Goal: Information Seeking & Learning: Learn about a topic

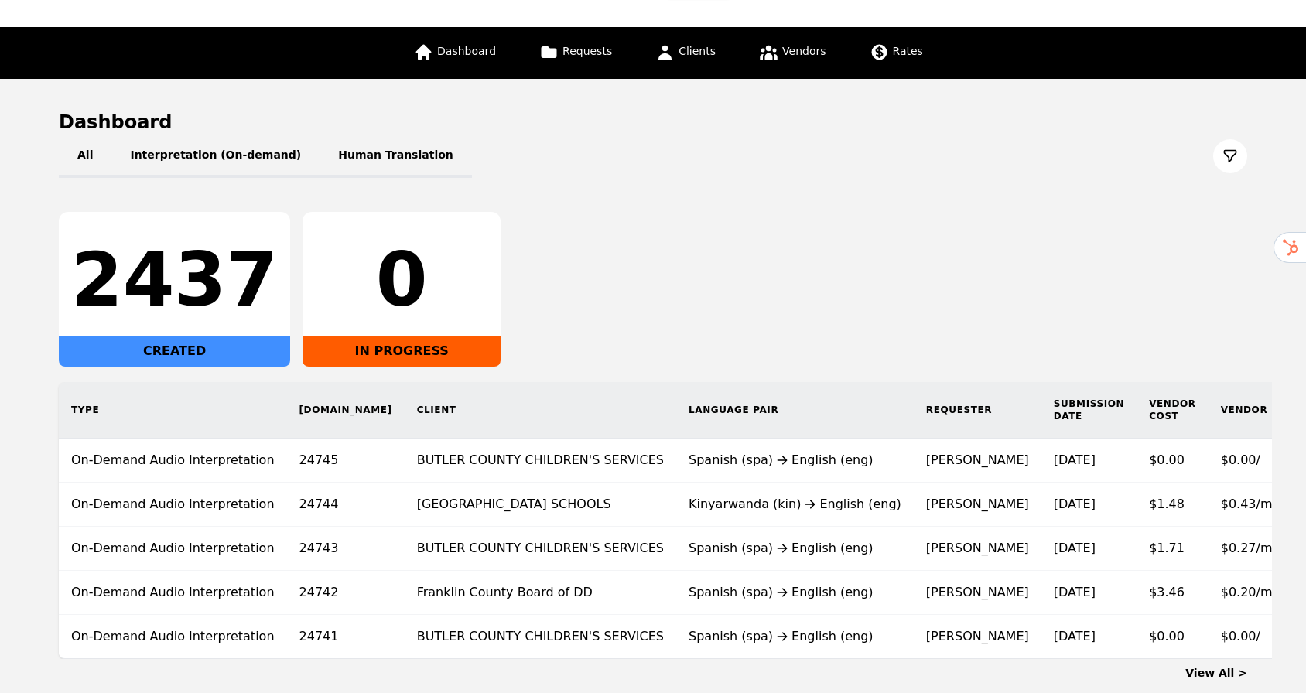
scroll to position [162, 0]
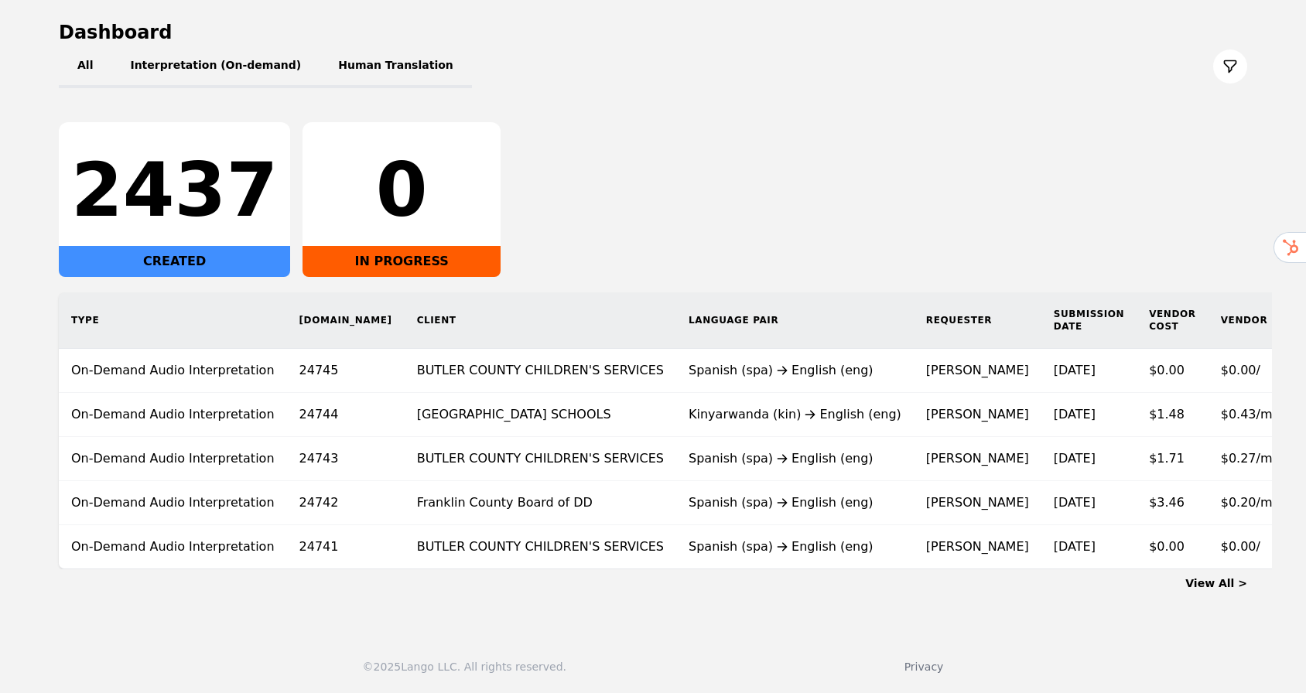
click at [1226, 586] on link "View All >" at bounding box center [1216, 583] width 62 height 12
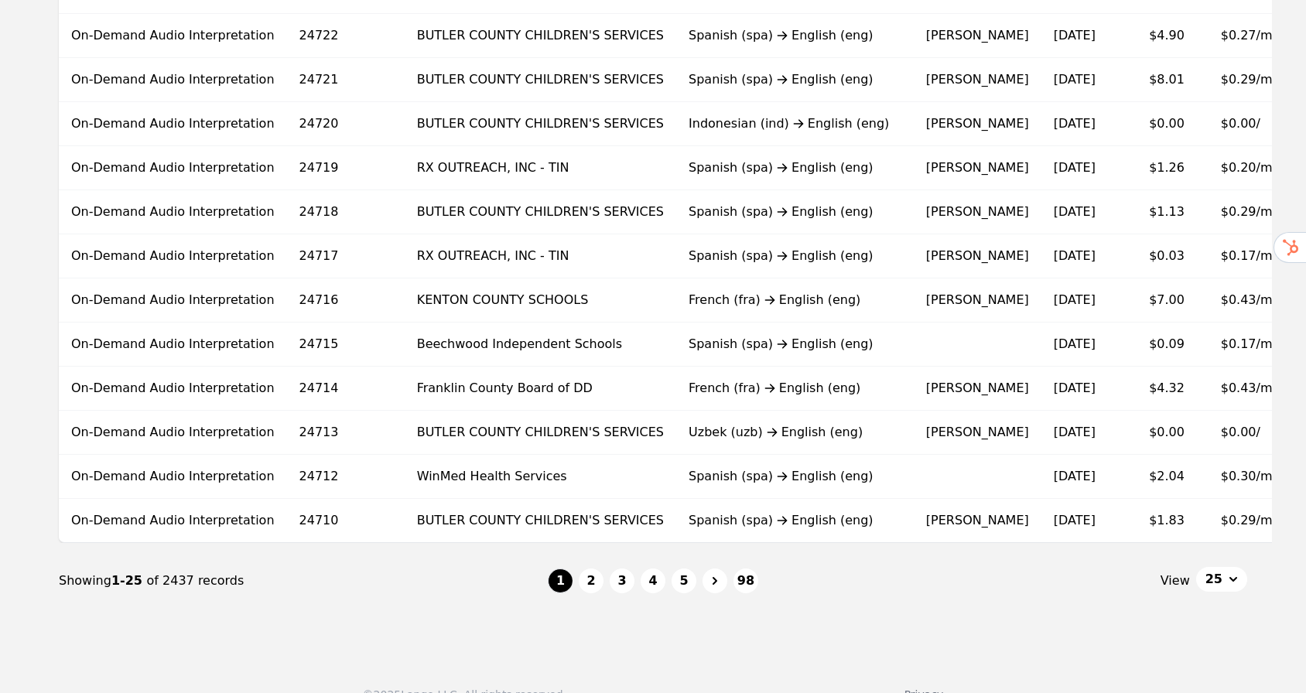
scroll to position [883, 0]
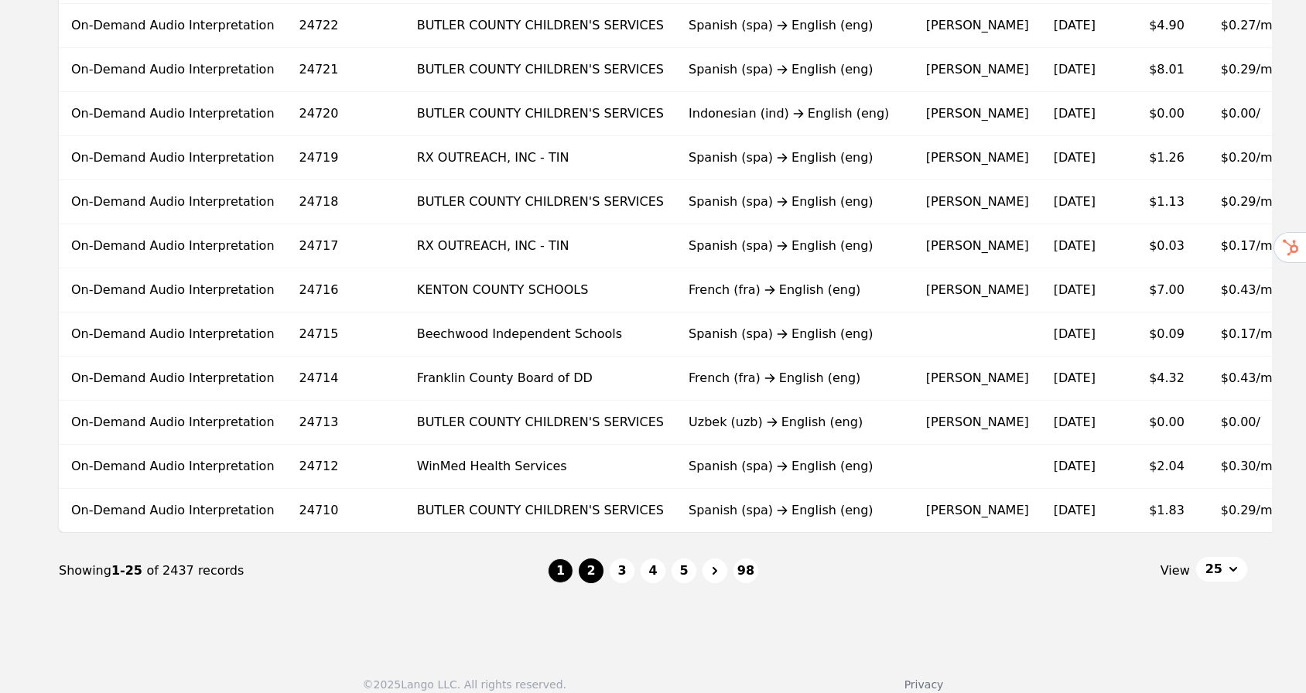
click at [594, 582] on button "2" at bounding box center [591, 571] width 25 height 25
click at [594, 582] on li "2" at bounding box center [591, 571] width 25 height 25
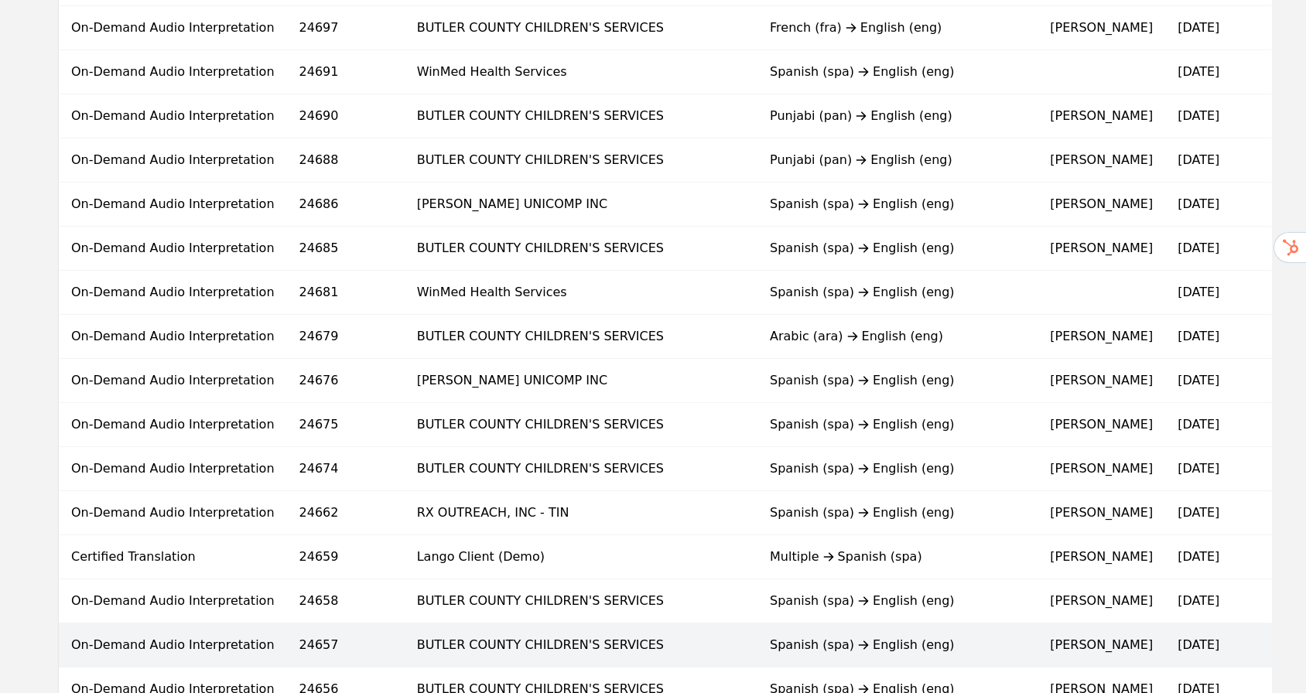
scroll to position [792, 0]
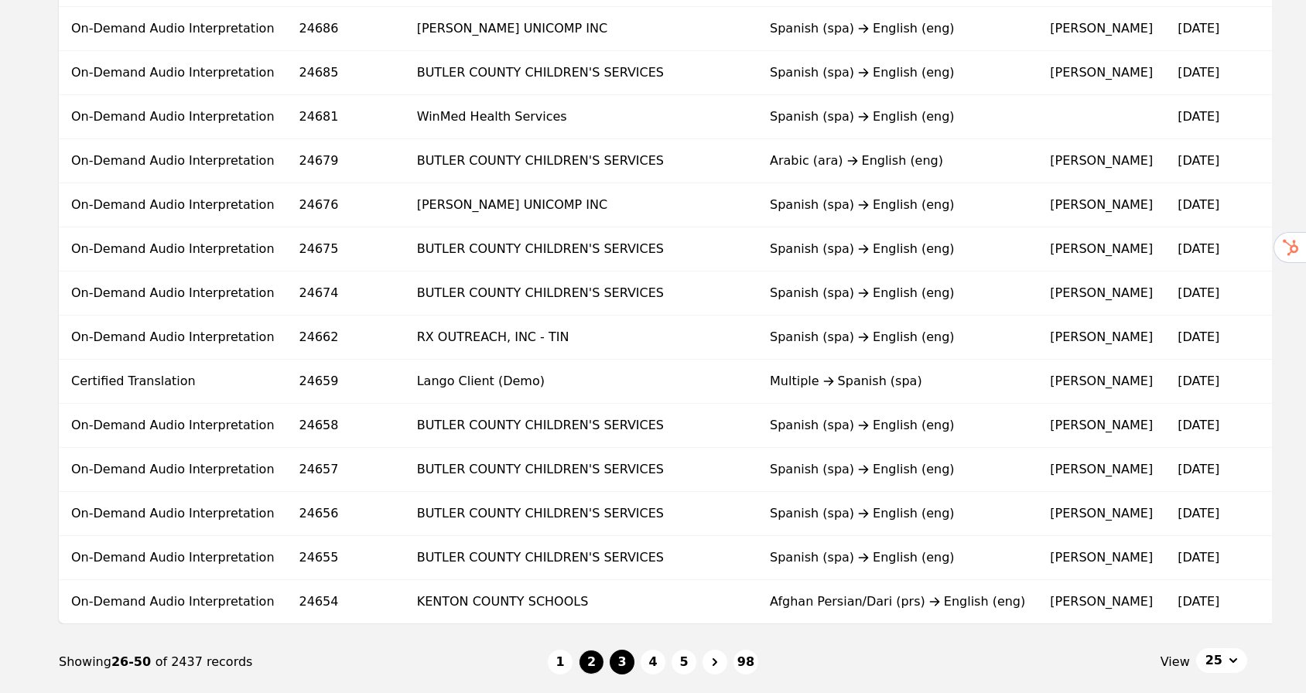
click at [620, 675] on button "3" at bounding box center [622, 662] width 25 height 25
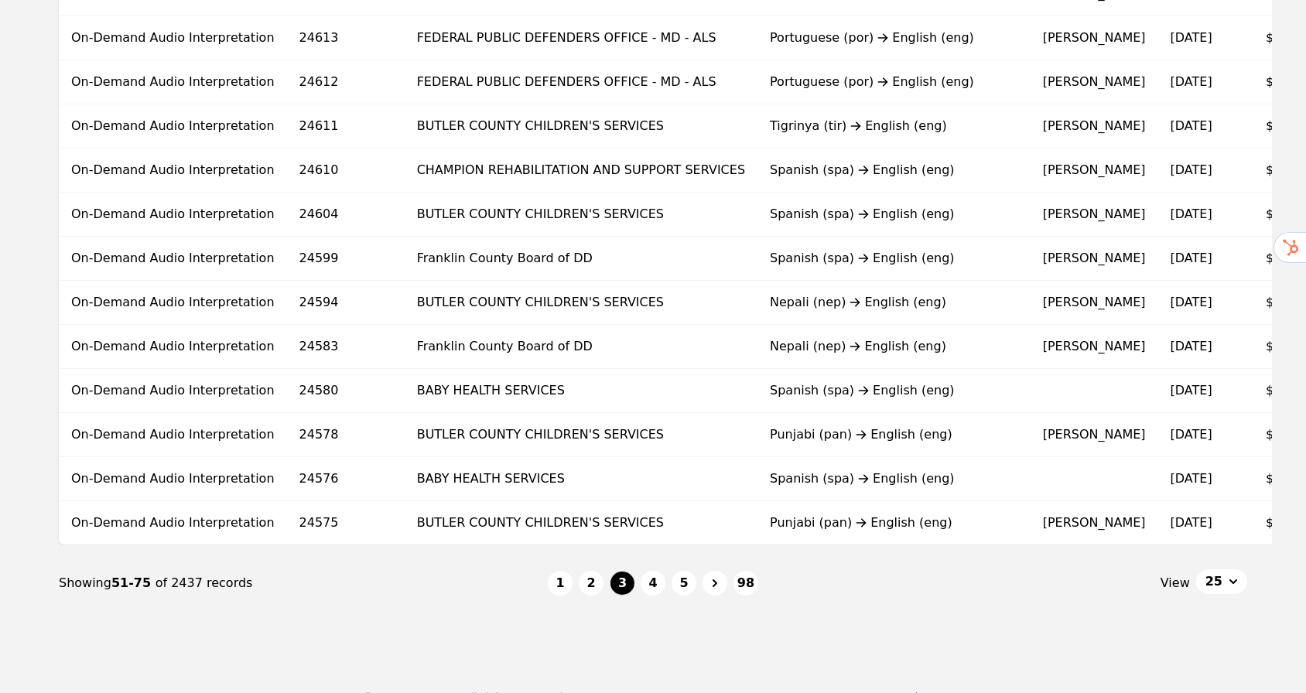
scroll to position [891, 0]
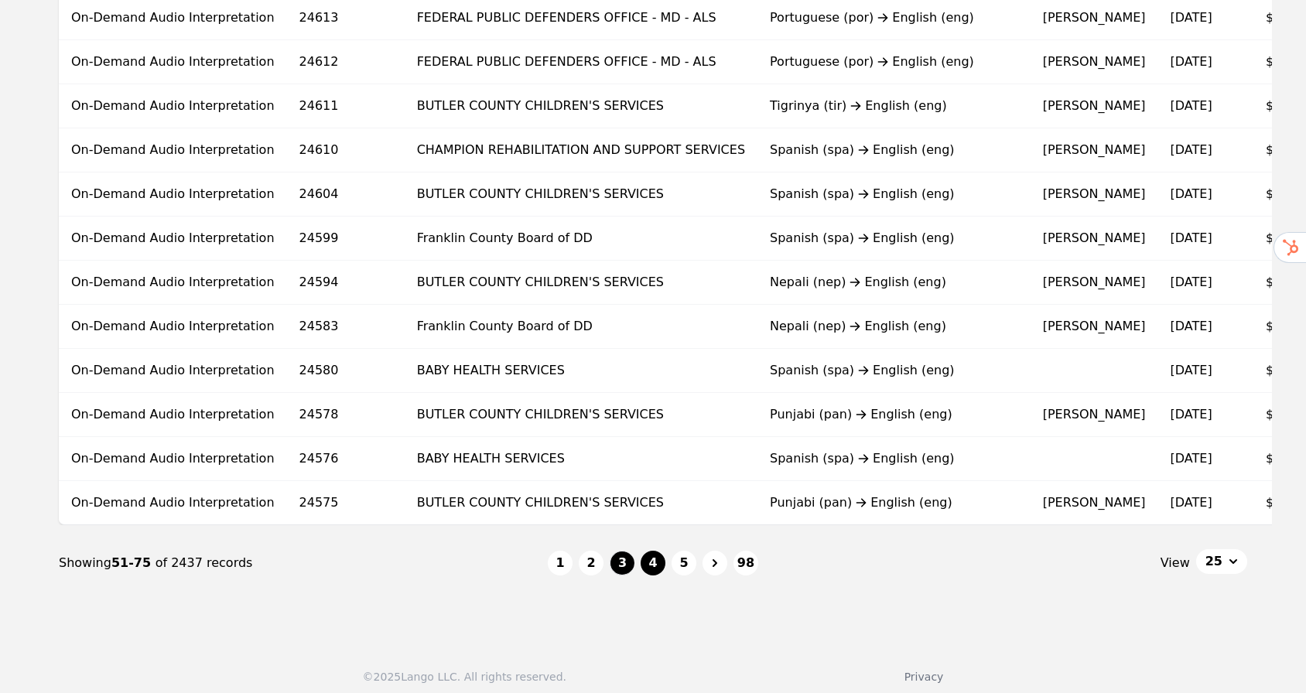
click at [642, 576] on button "4" at bounding box center [653, 563] width 25 height 25
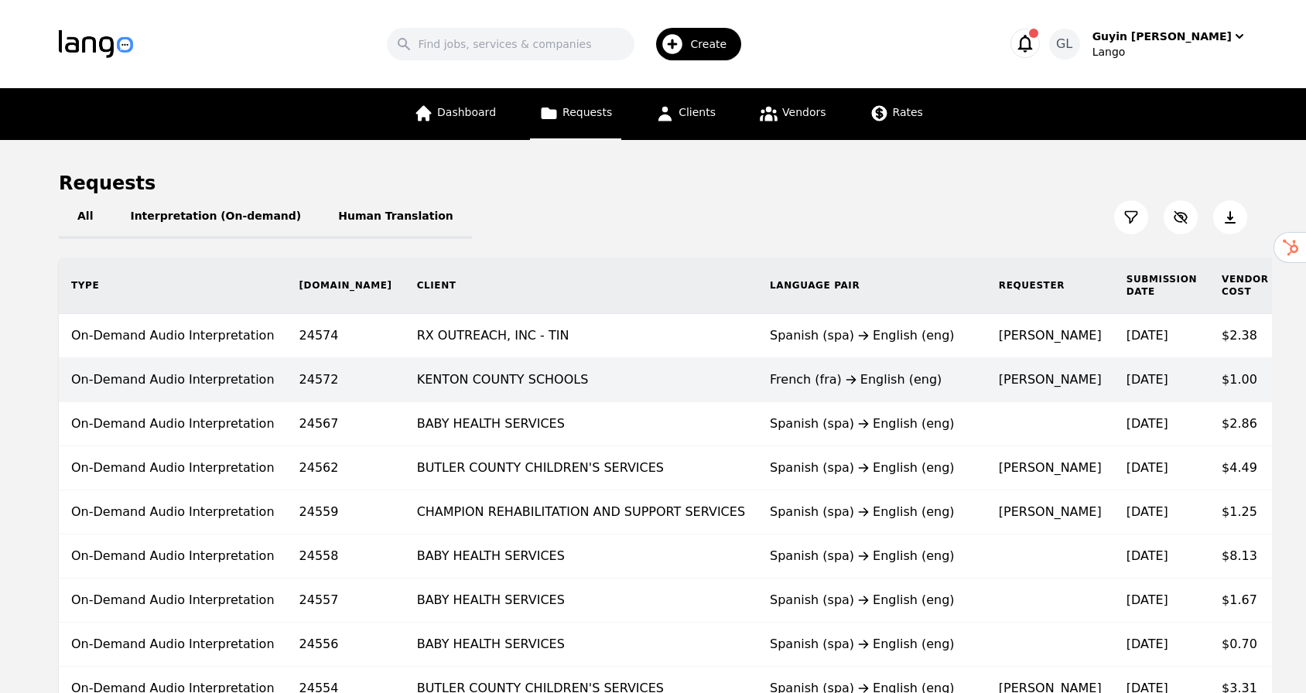
click at [582, 380] on td "KENTON COUNTY SCHOOLS" at bounding box center [581, 380] width 353 height 44
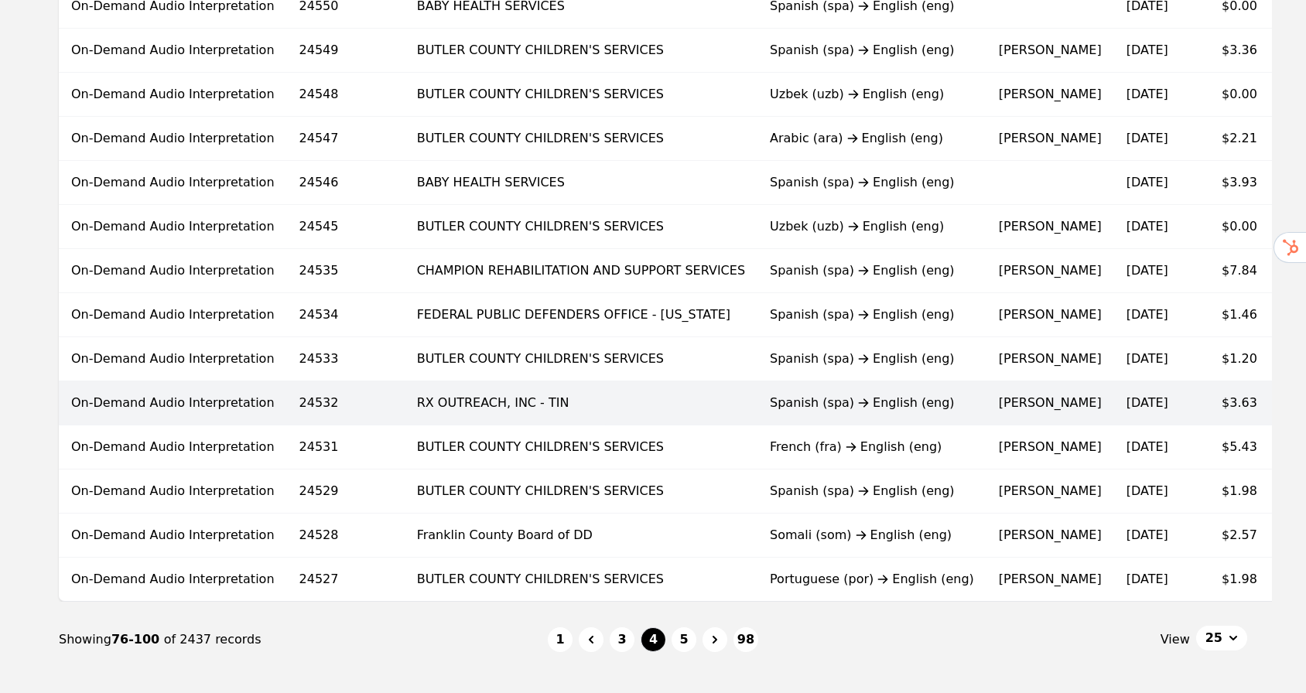
scroll to position [871, 0]
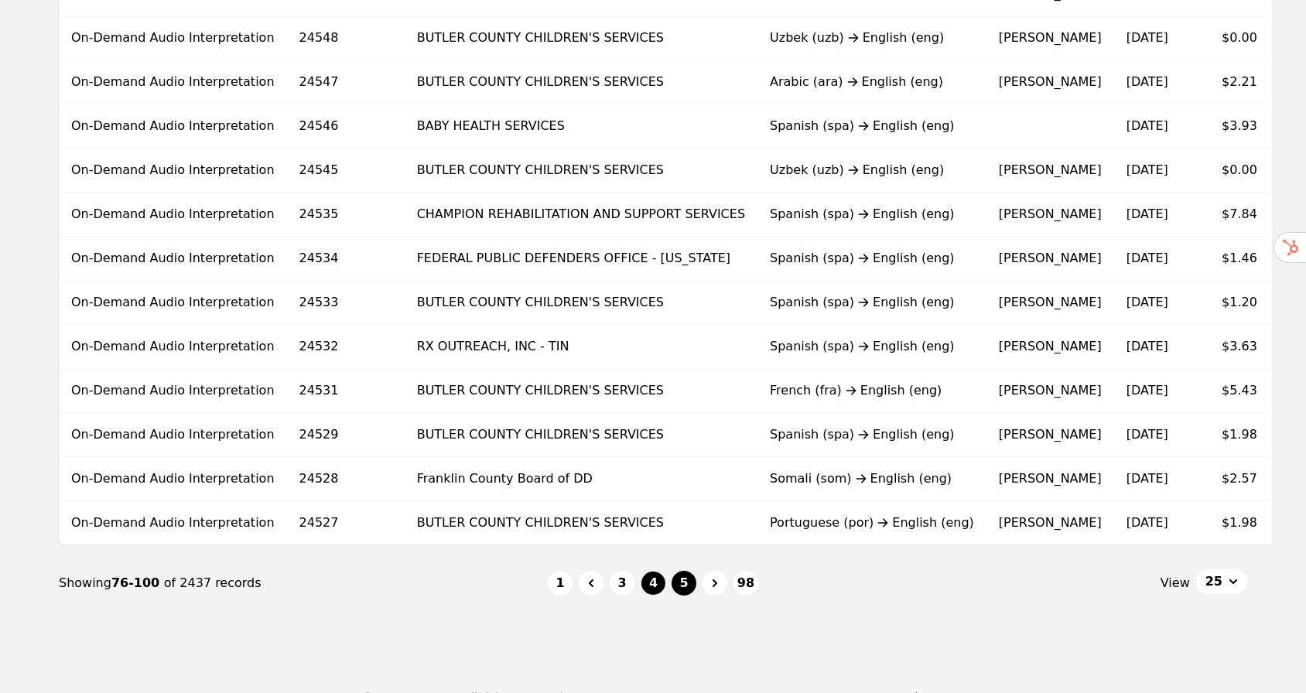
click at [678, 596] on button "5" at bounding box center [683, 583] width 25 height 25
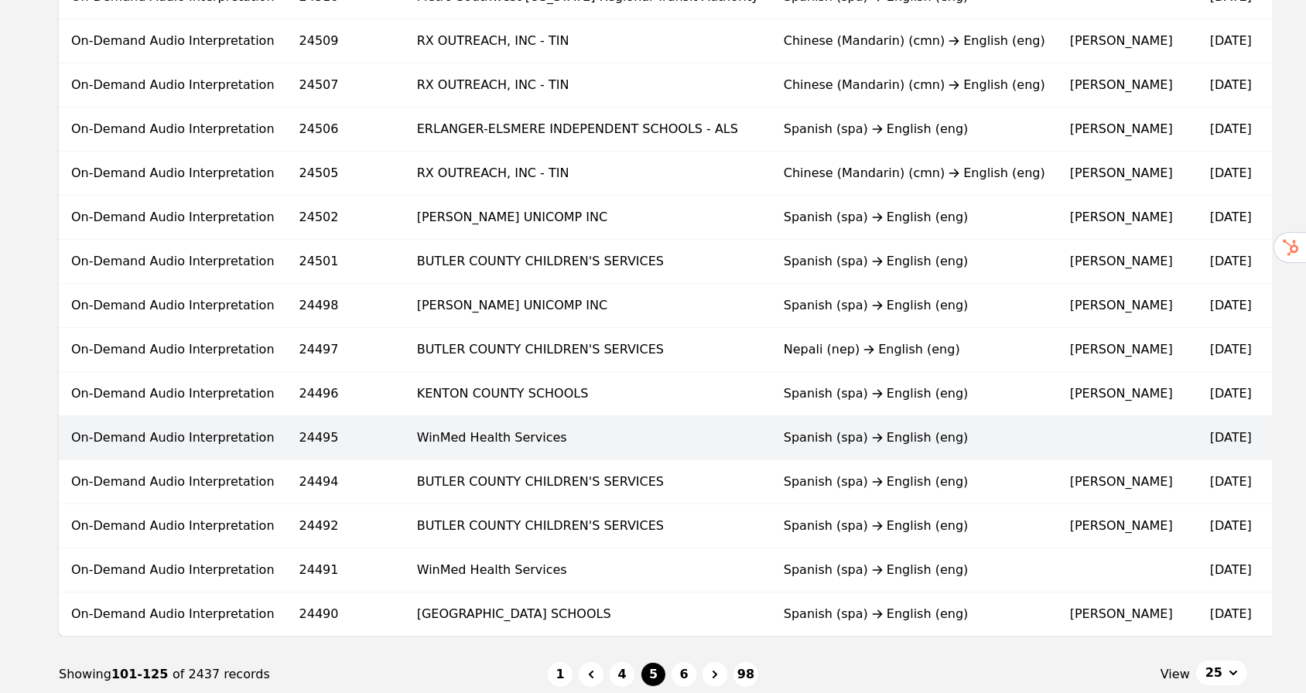
scroll to position [912, 0]
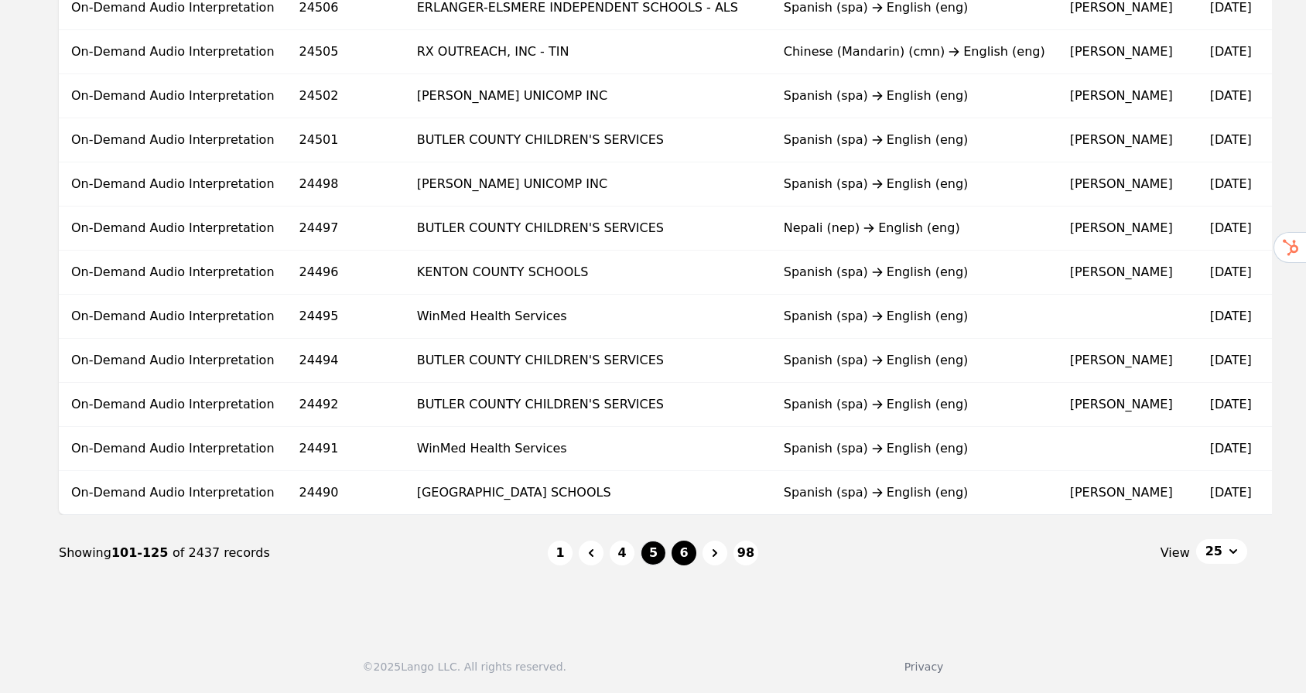
click at [679, 553] on button "6" at bounding box center [683, 553] width 25 height 25
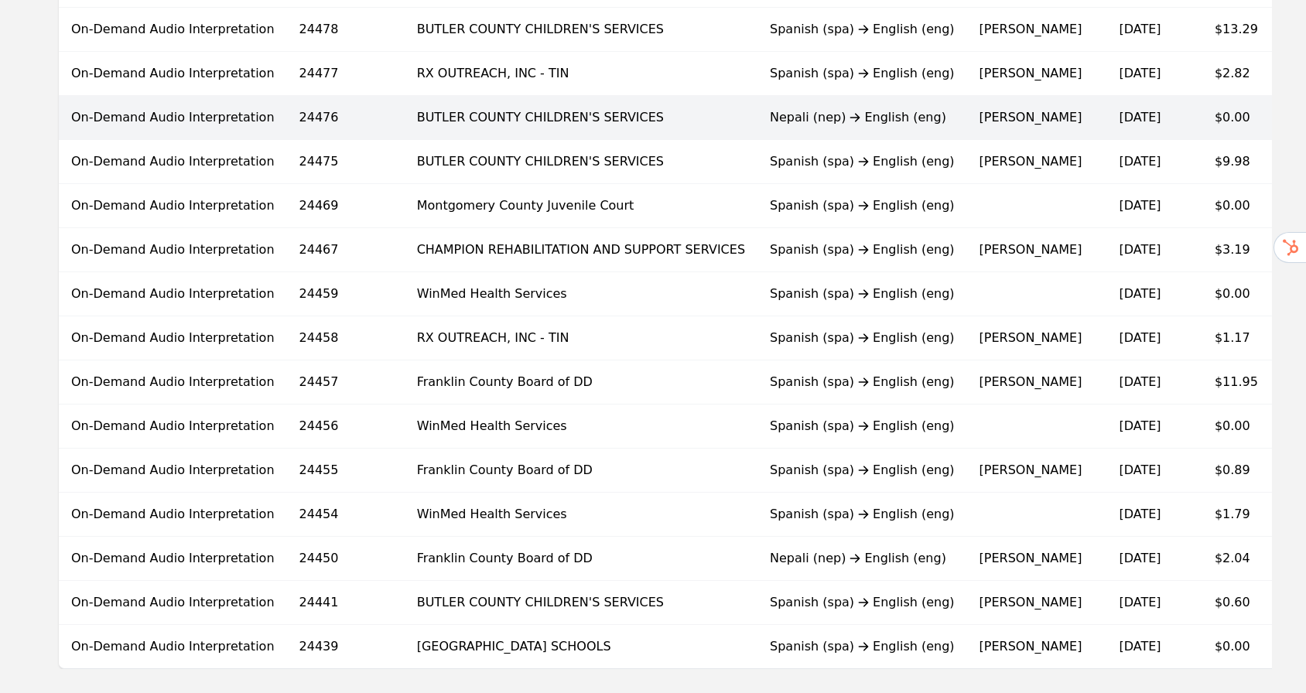
scroll to position [912, 0]
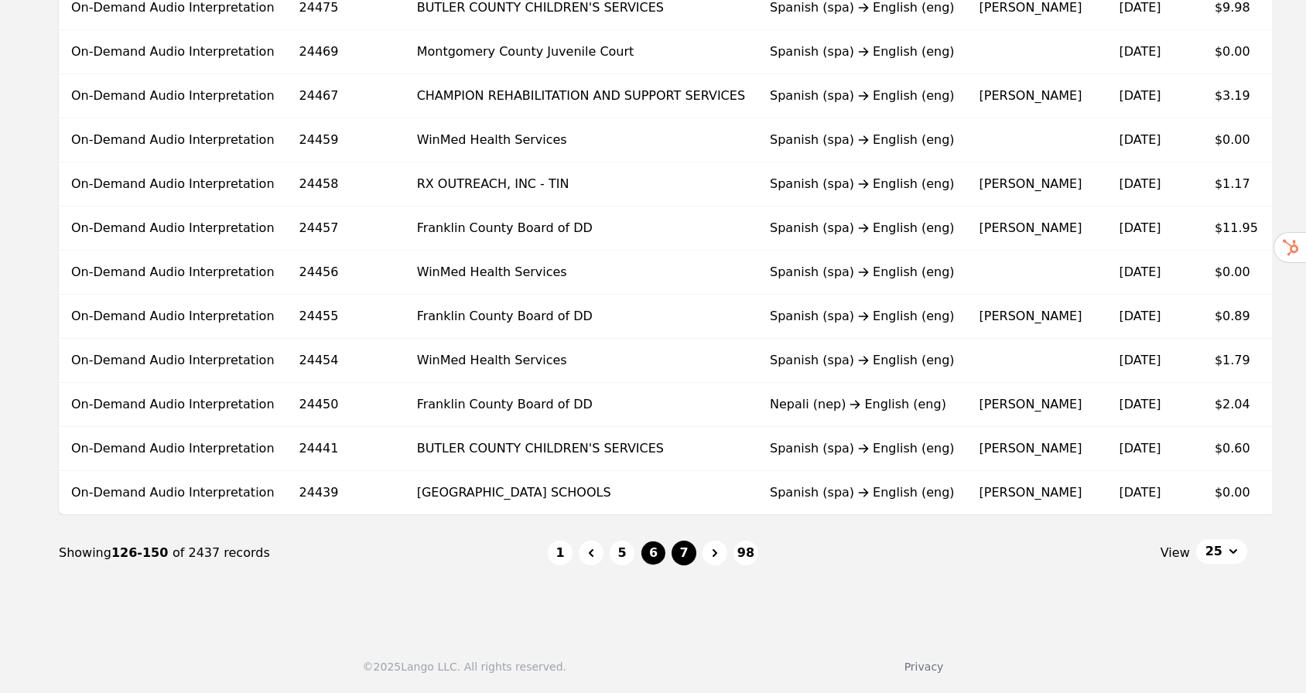
click at [691, 554] on button "7" at bounding box center [683, 553] width 25 height 25
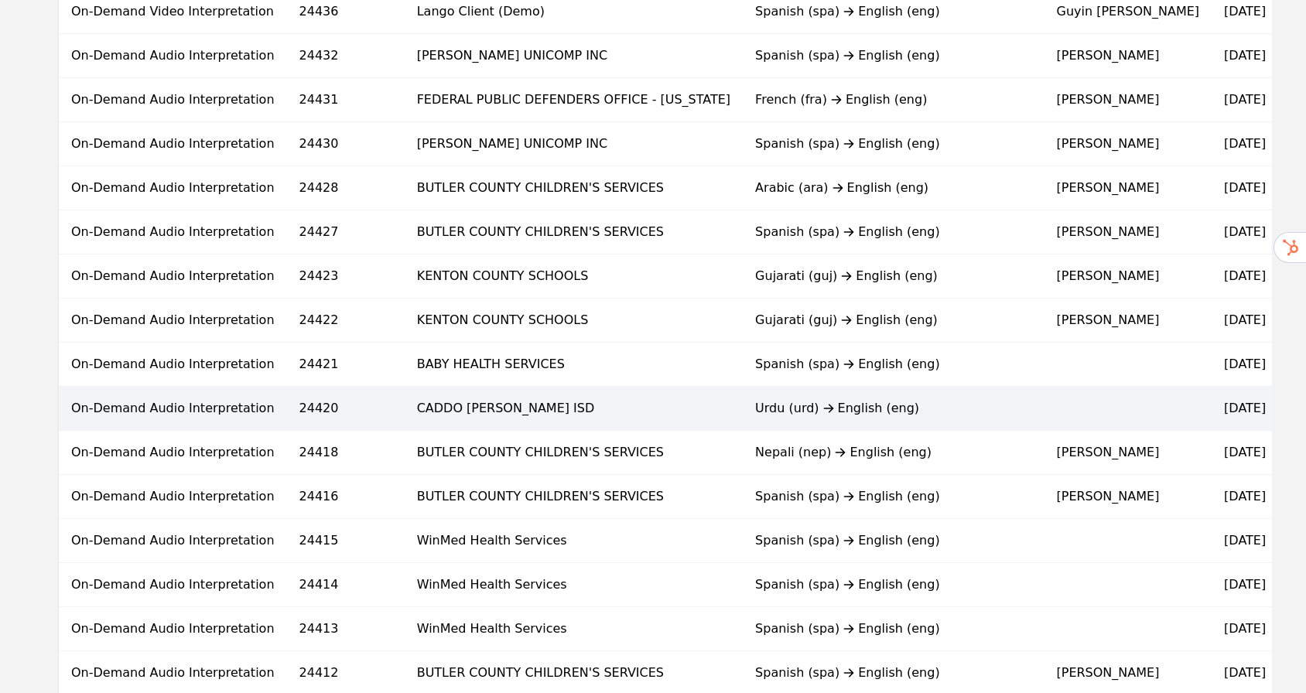
scroll to position [810, 0]
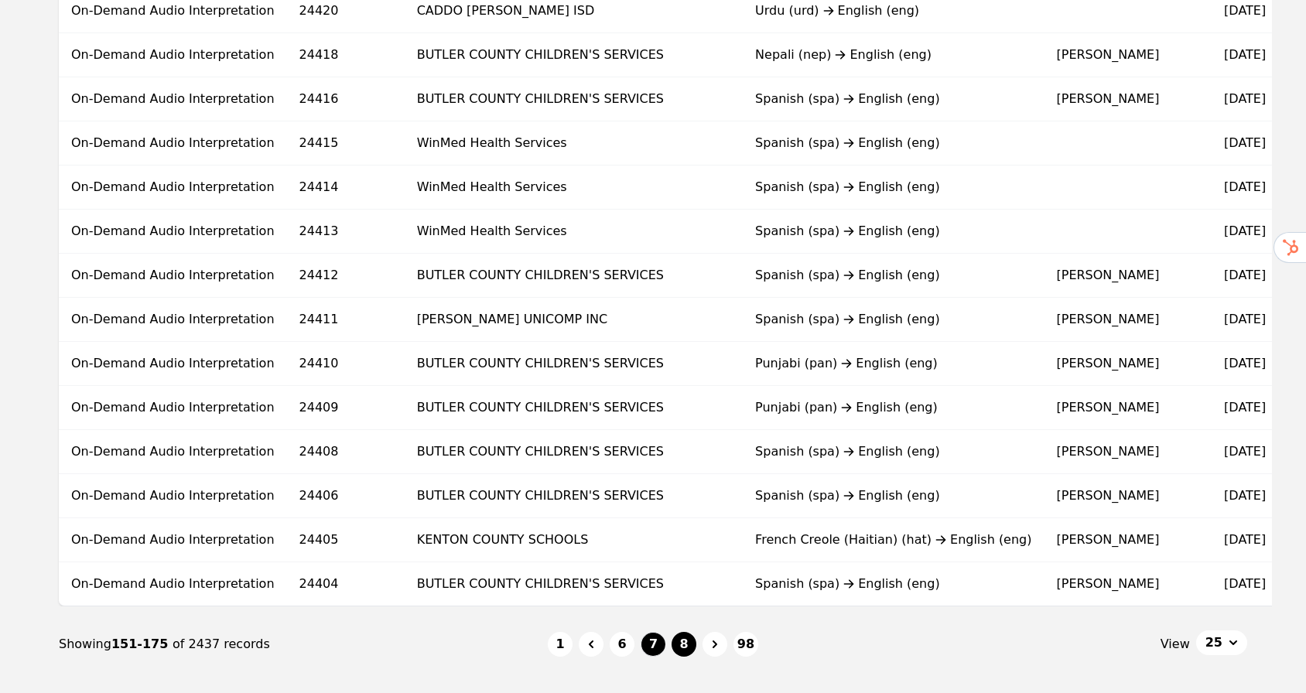
click at [693, 657] on button "8" at bounding box center [683, 644] width 25 height 25
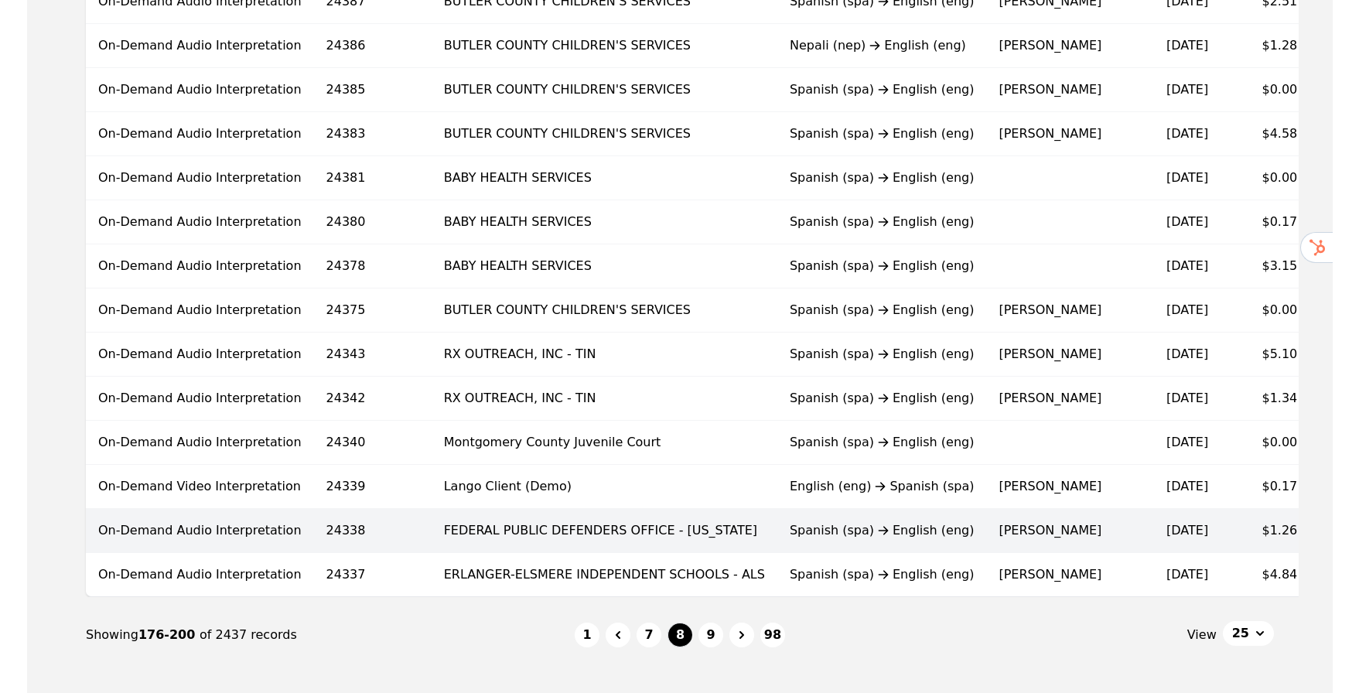
scroll to position [829, 0]
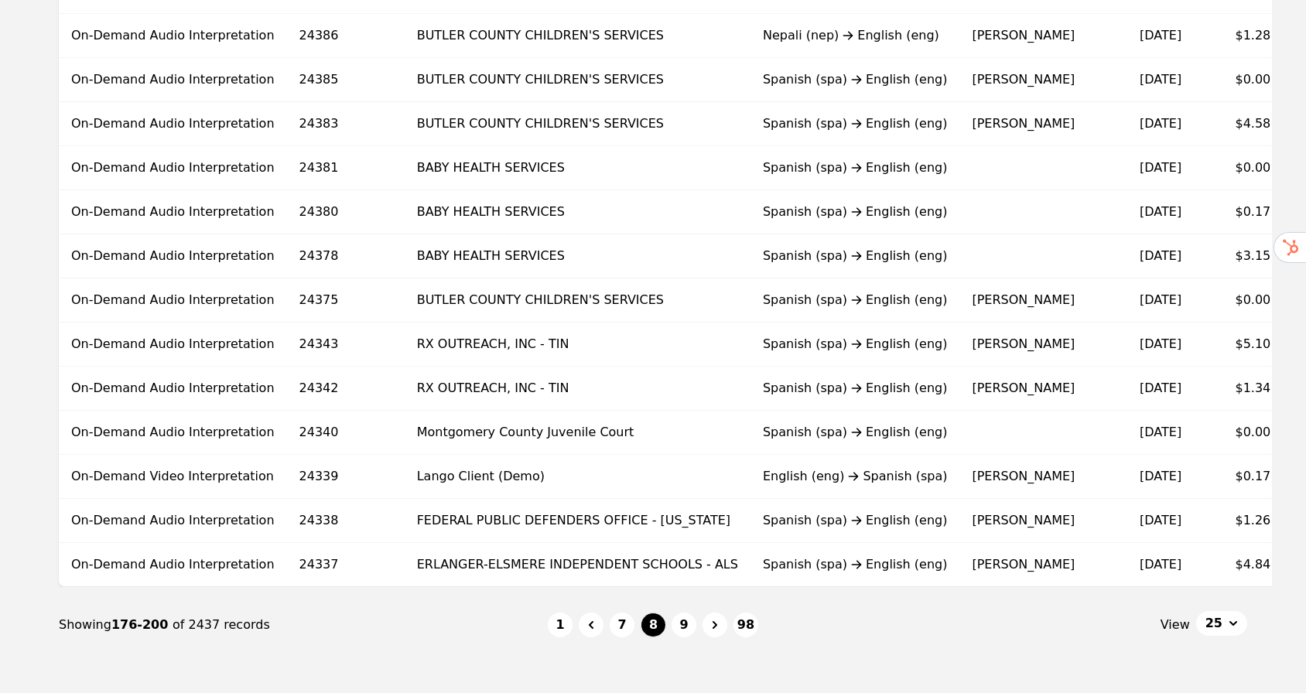
drag, startPoint x: 683, startPoint y: 641, endPoint x: 774, endPoint y: 682, distance: 100.4
click at [774, 682] on main "Requests All Interpretation (On-demand) Human Translation Type [DOMAIN_NAME] Cl…" at bounding box center [653, 2] width 1306 height 1383
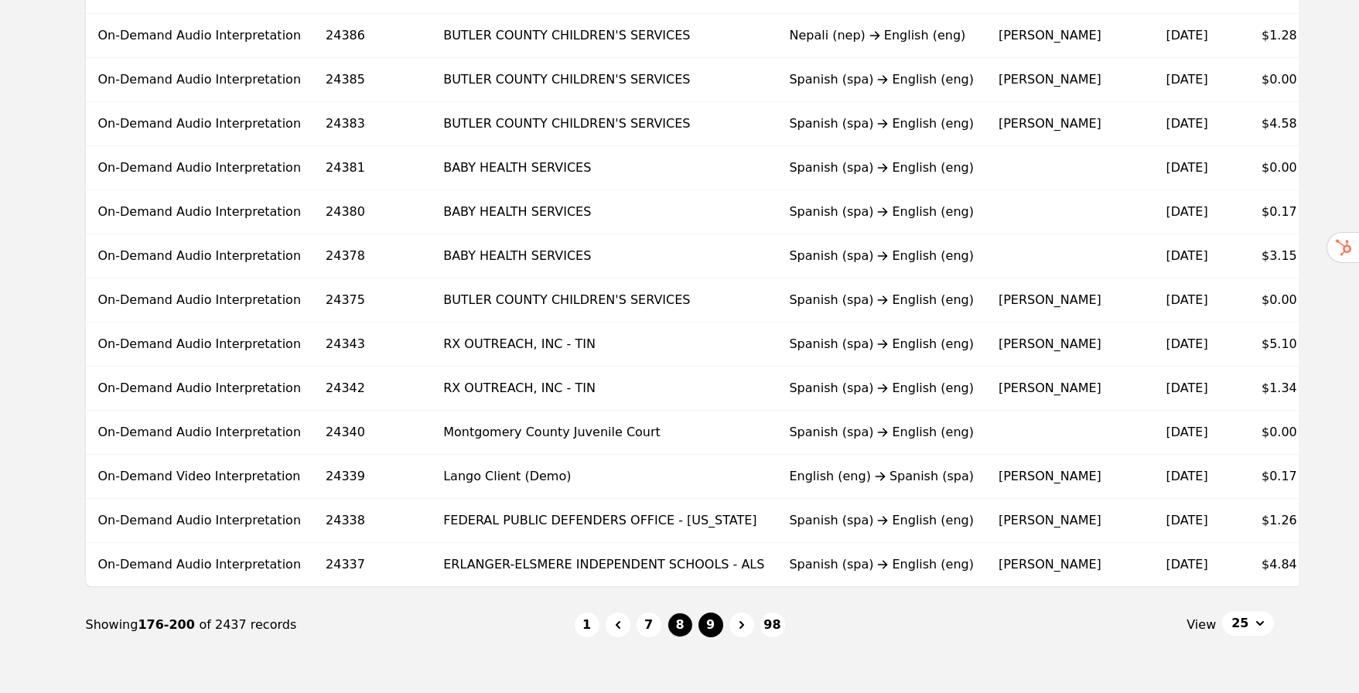
click at [712, 637] on button "9" at bounding box center [711, 625] width 25 height 25
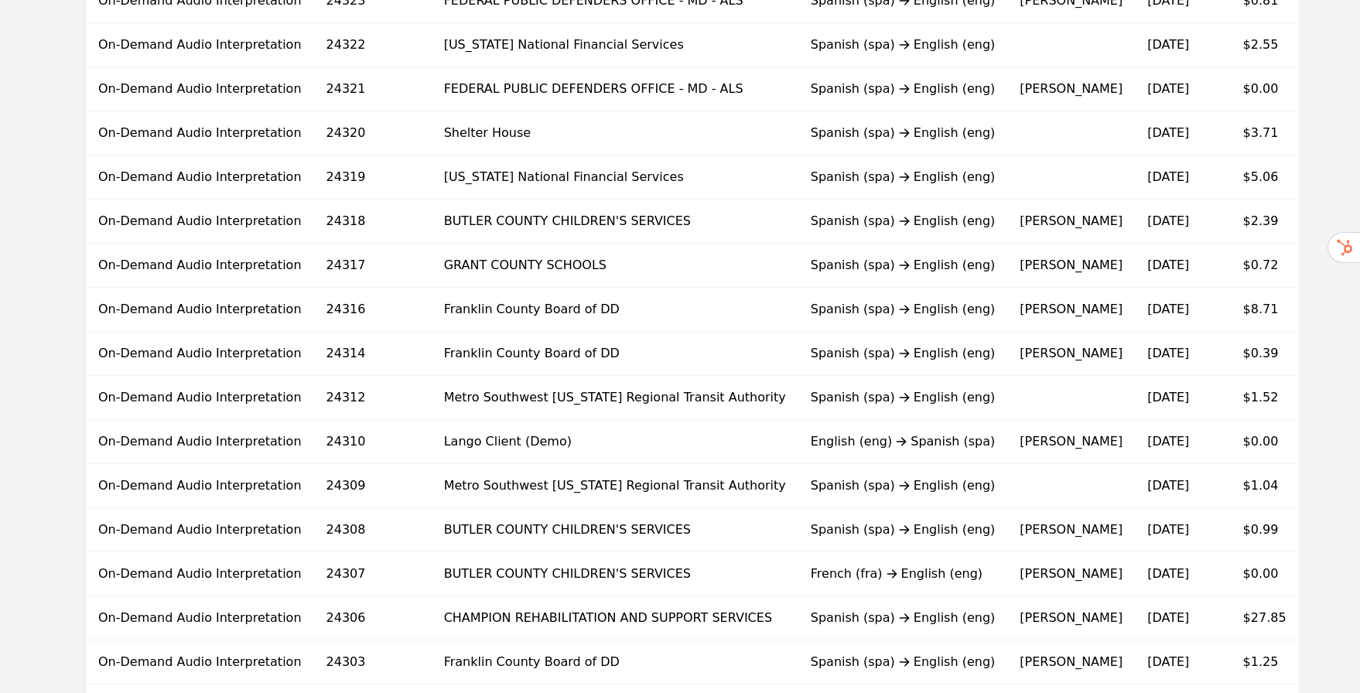
scroll to position [839, 0]
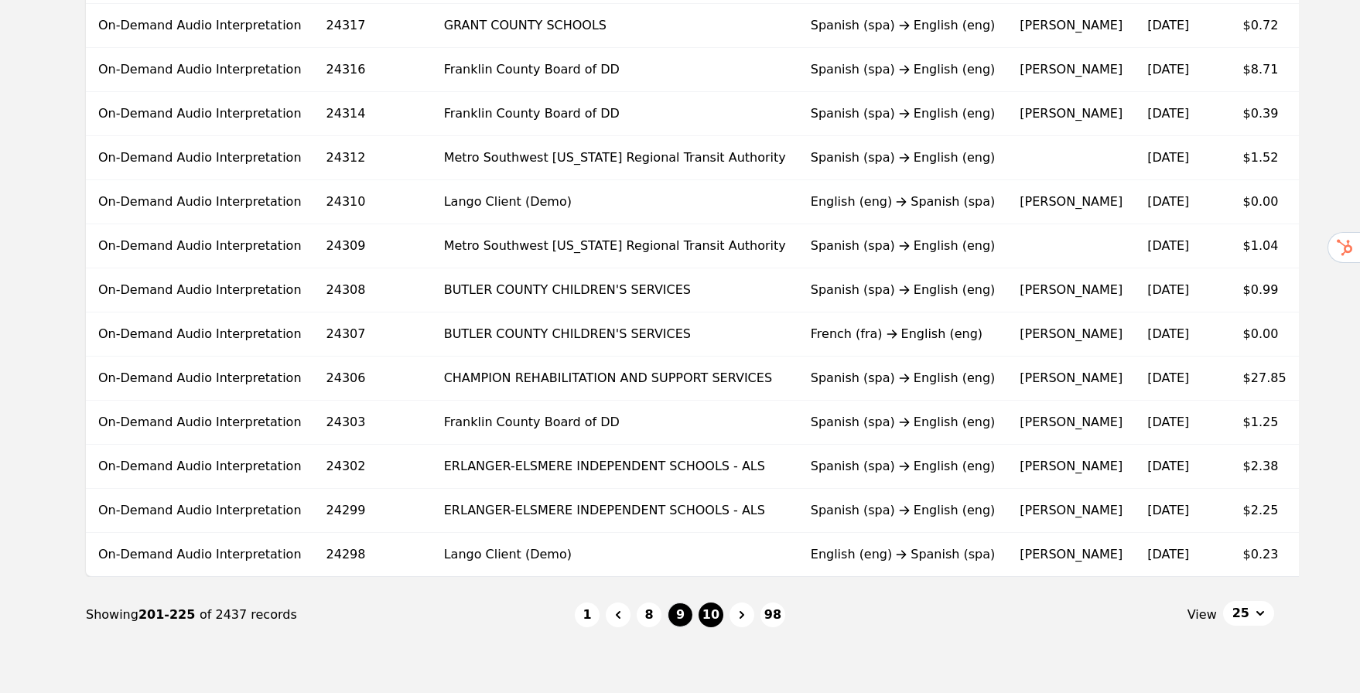
click at [711, 623] on button "10" at bounding box center [711, 615] width 25 height 25
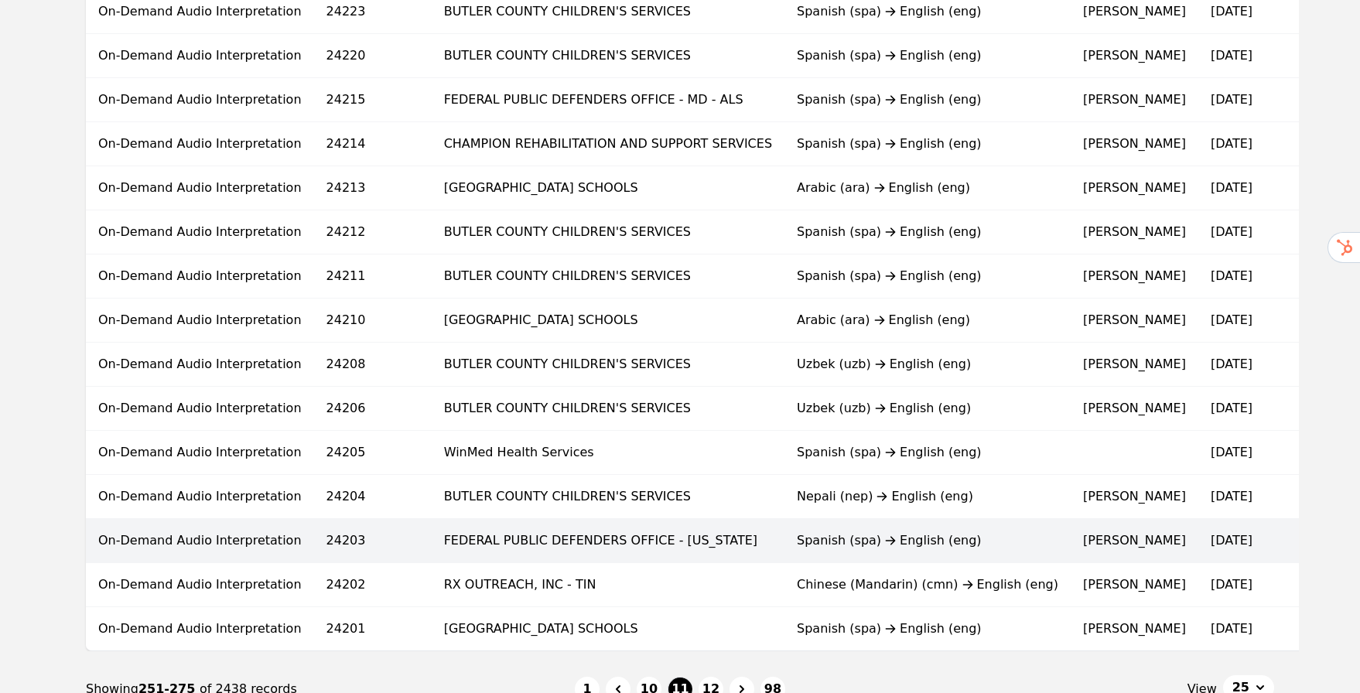
scroll to position [912, 0]
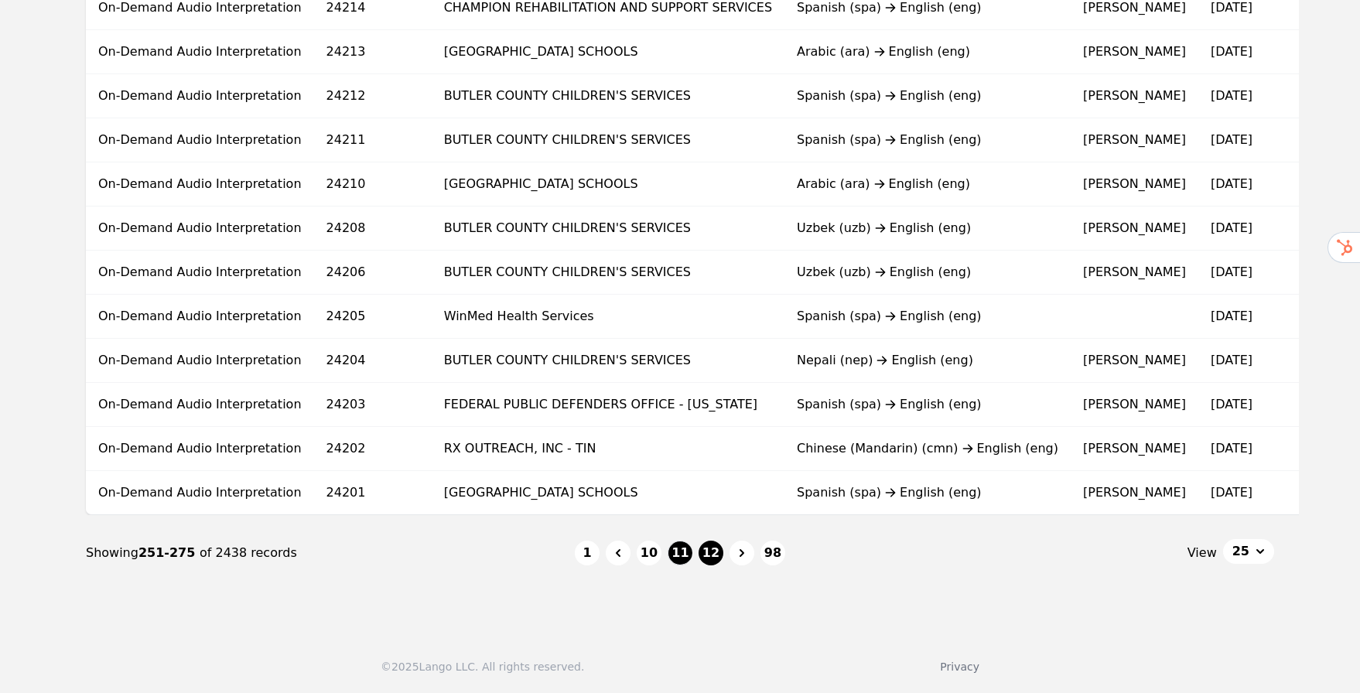
click at [715, 561] on button "12" at bounding box center [711, 553] width 25 height 25
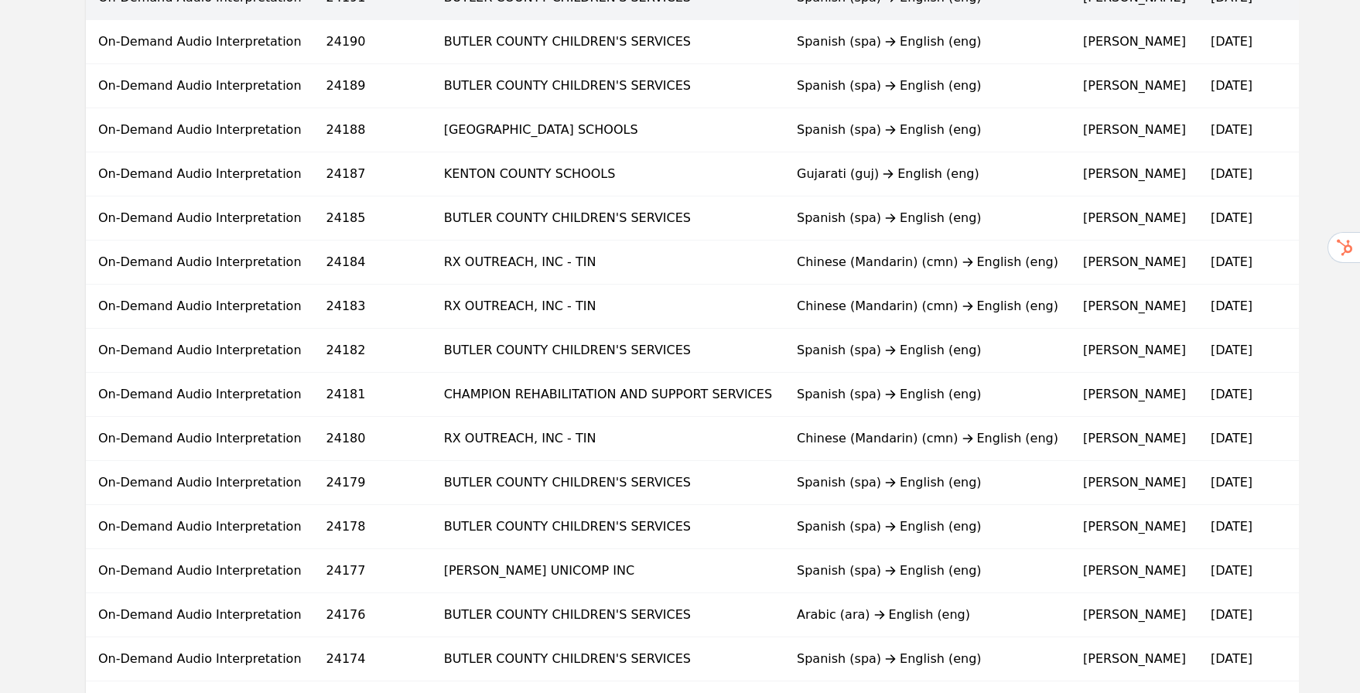
scroll to position [880, 0]
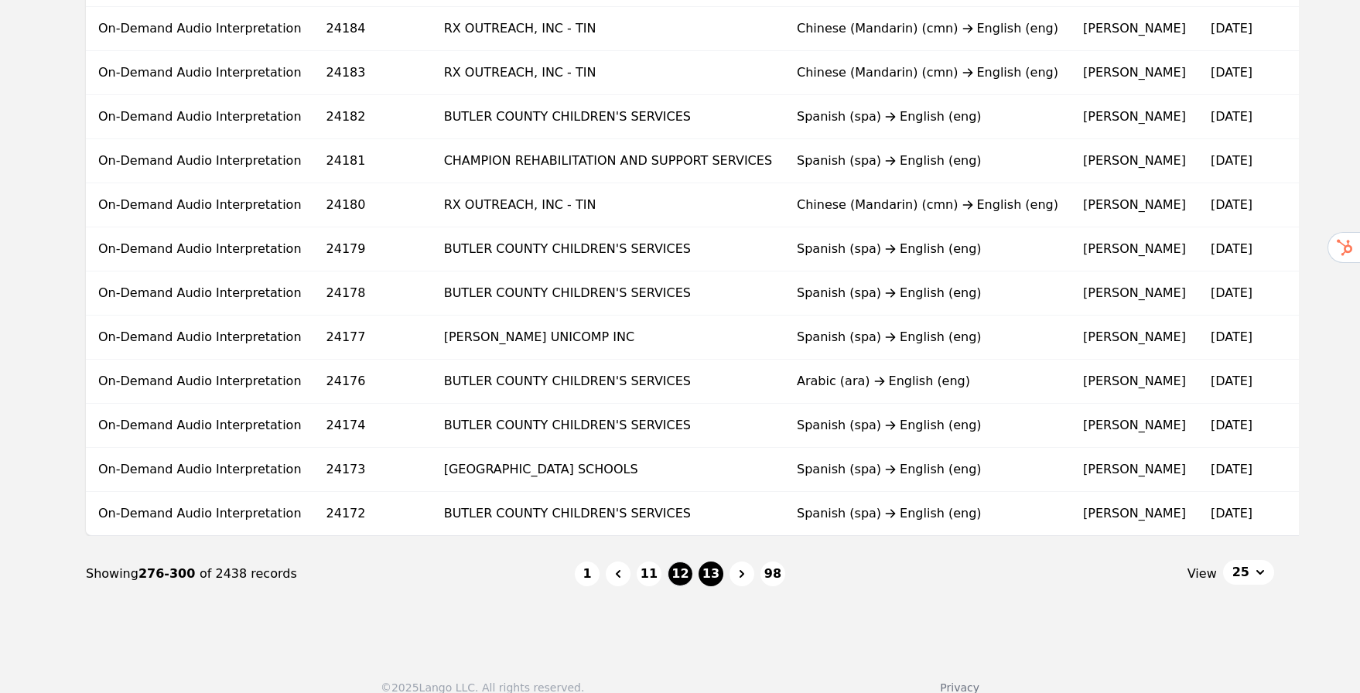
click at [708, 586] on button "13" at bounding box center [711, 574] width 25 height 25
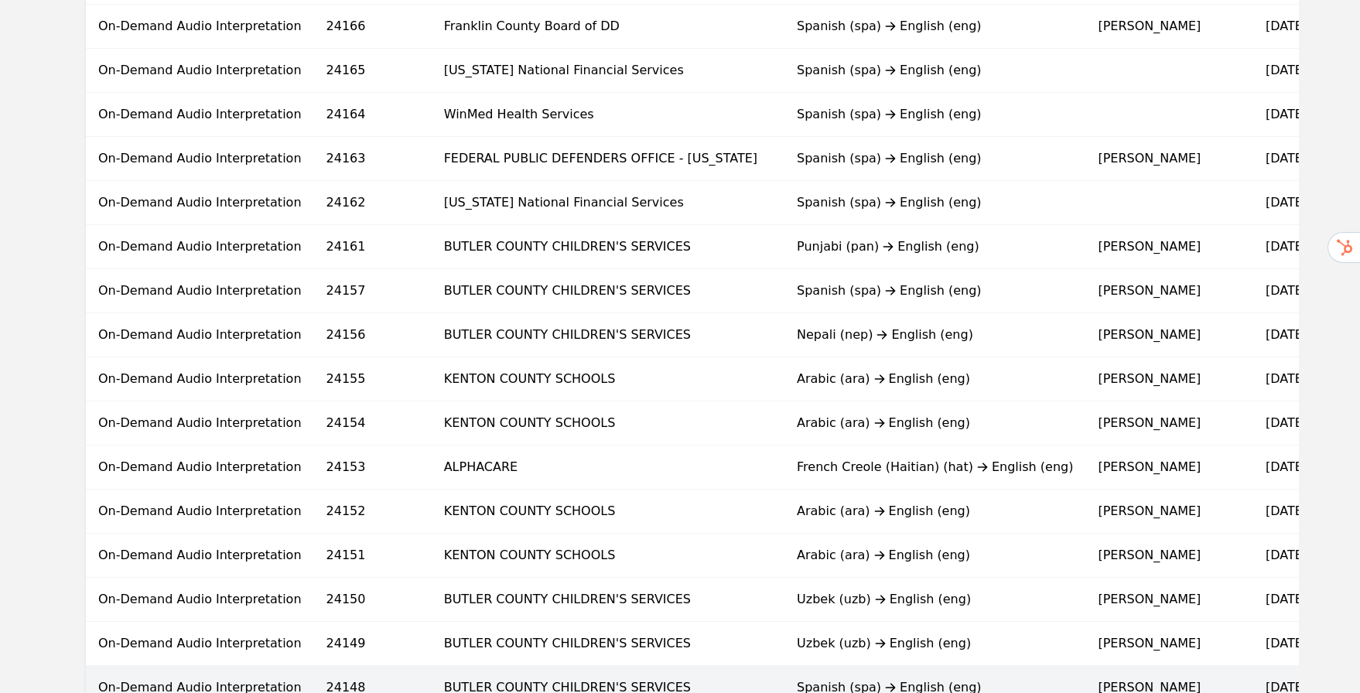
scroll to position [799, 0]
